Goal: Task Accomplishment & Management: Use online tool/utility

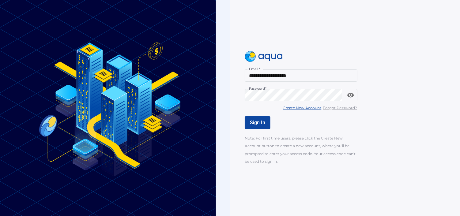
click at [305, 72] on input "**********" at bounding box center [301, 76] width 113 height 12
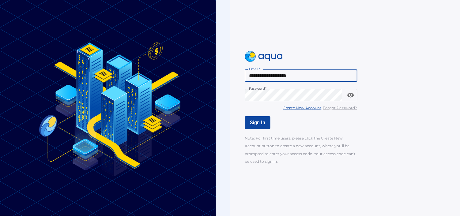
type input "**********"
click at [345, 96] on button "toggle password visibility" at bounding box center [351, 95] width 12 height 12
click at [257, 126] on button "Sign In" at bounding box center [258, 122] width 26 height 13
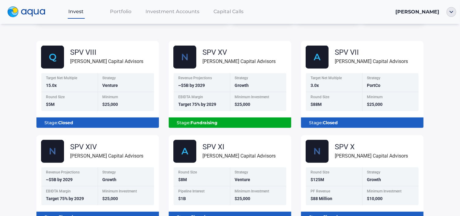
scroll to position [92, 0]
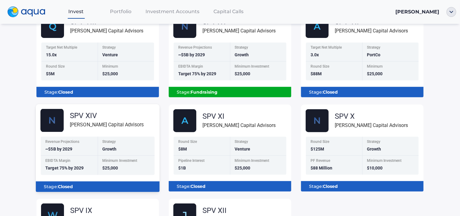
click at [106, 189] on div "Stage: Closed" at bounding box center [98, 187] width 114 height 10
click at [122, 145] on div "Strategy Growth" at bounding box center [126, 146] width 57 height 19
click at [121, 120] on div "SPV XIV [PERSON_NAME] Capital Advisors" at bounding box center [107, 120] width 74 height 17
click at [116, 166] on div "Minimum Investment $25,000" at bounding box center [126, 165] width 57 height 19
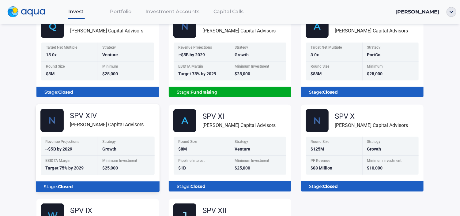
click at [109, 175] on div "Minimum Investment $25,000" at bounding box center [126, 165] width 57 height 19
click at [82, 168] on div "EBIDTA Margin Target 75% by 2029" at bounding box center [69, 165] width 57 height 19
click at [66, 157] on div "EBIDTA Margin Target 75% by 2029" at bounding box center [69, 165] width 57 height 19
click at [70, 128] on div "[PERSON_NAME] Capital Advisors" at bounding box center [107, 125] width 74 height 8
